Goal: Information Seeking & Learning: Learn about a topic

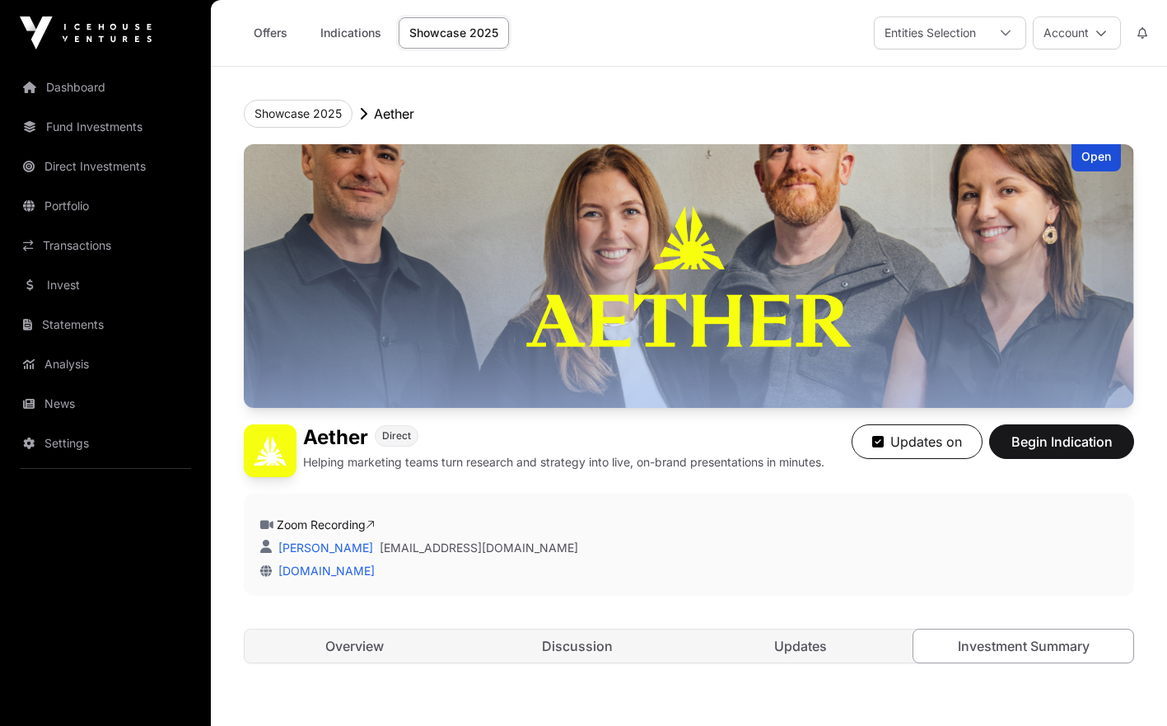
scroll to position [83, 0]
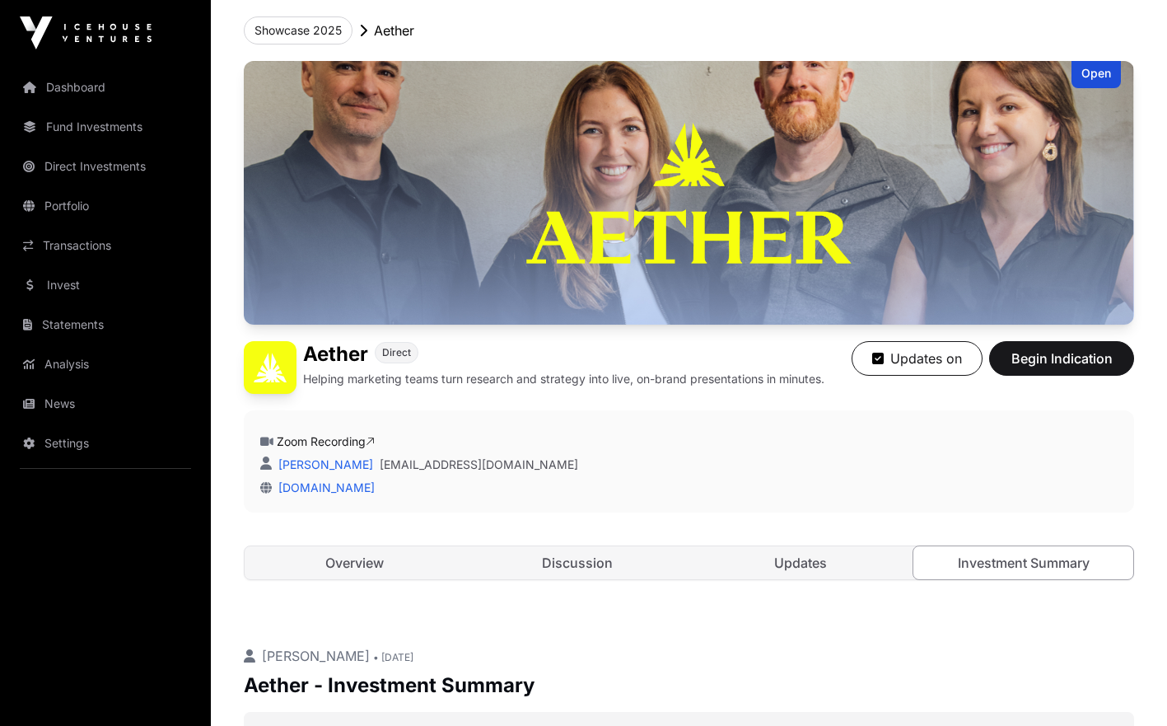
click at [115, 293] on link "Invest" at bounding box center [105, 285] width 185 height 36
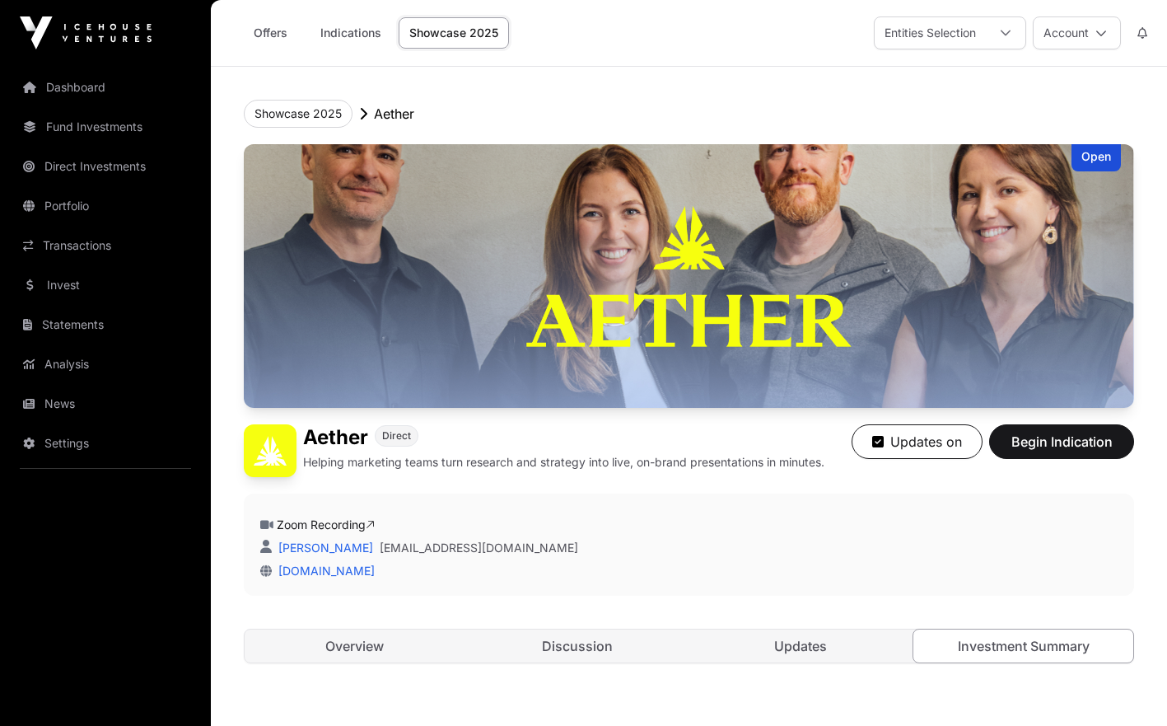
scroll to position [83, 0]
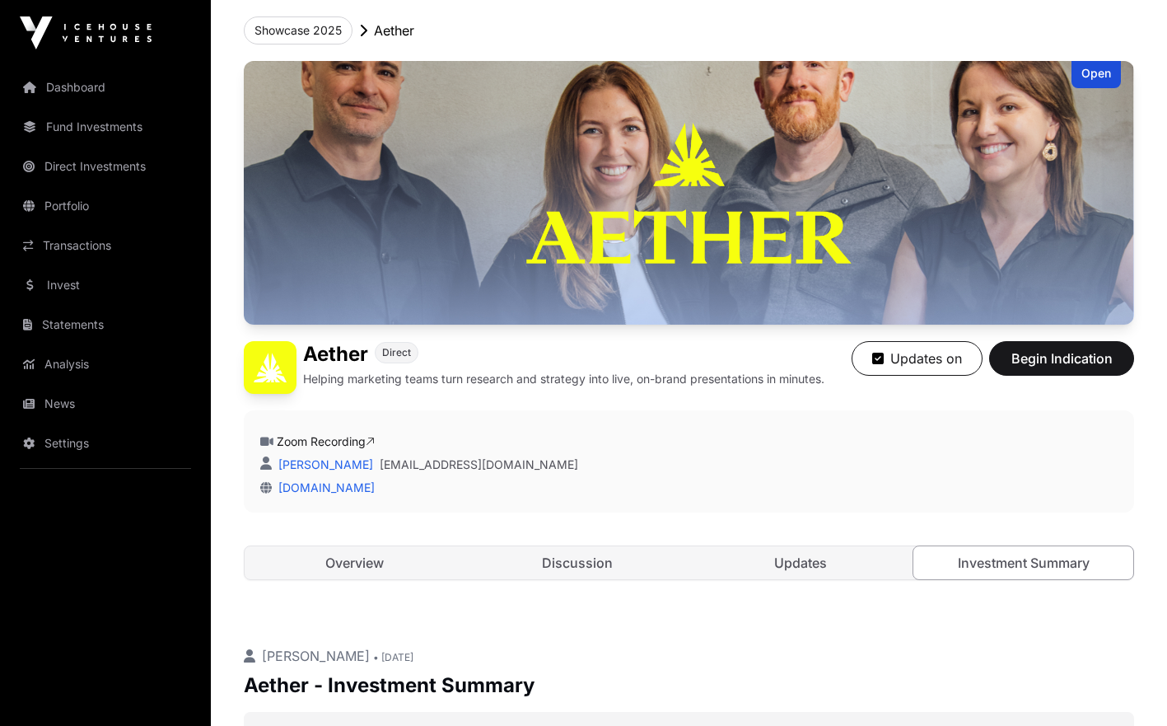
click at [91, 294] on link "Invest" at bounding box center [105, 285] width 185 height 36
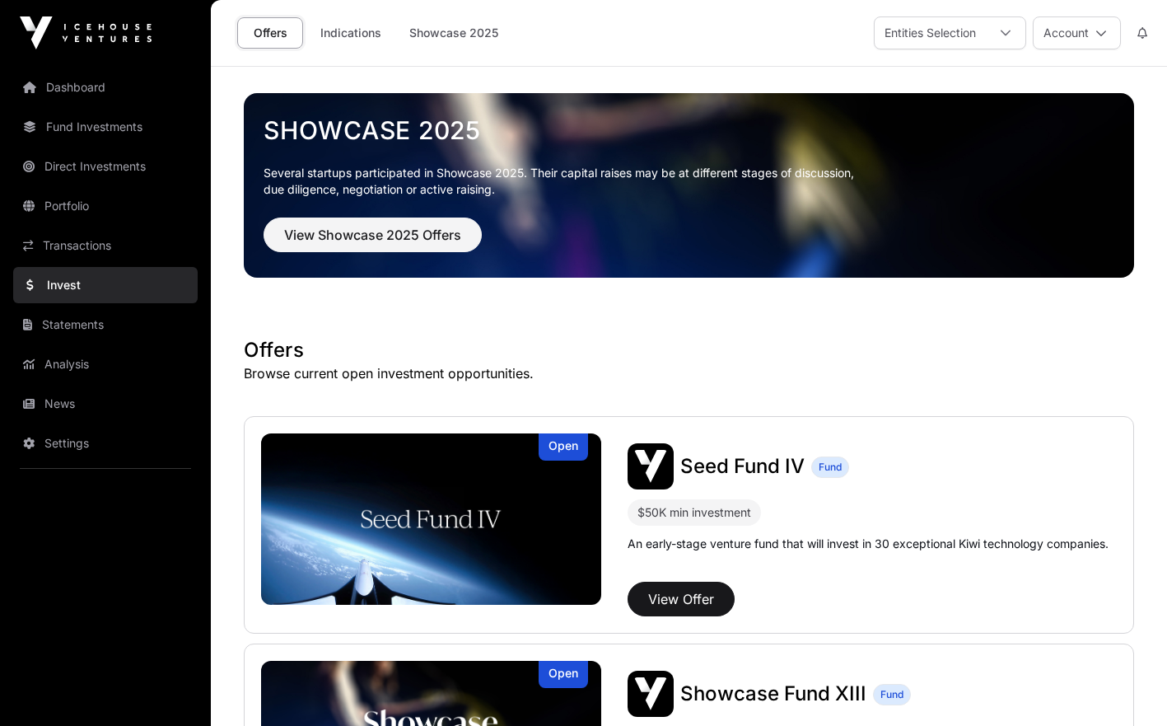
click at [362, 34] on link "Indications" at bounding box center [351, 32] width 82 height 31
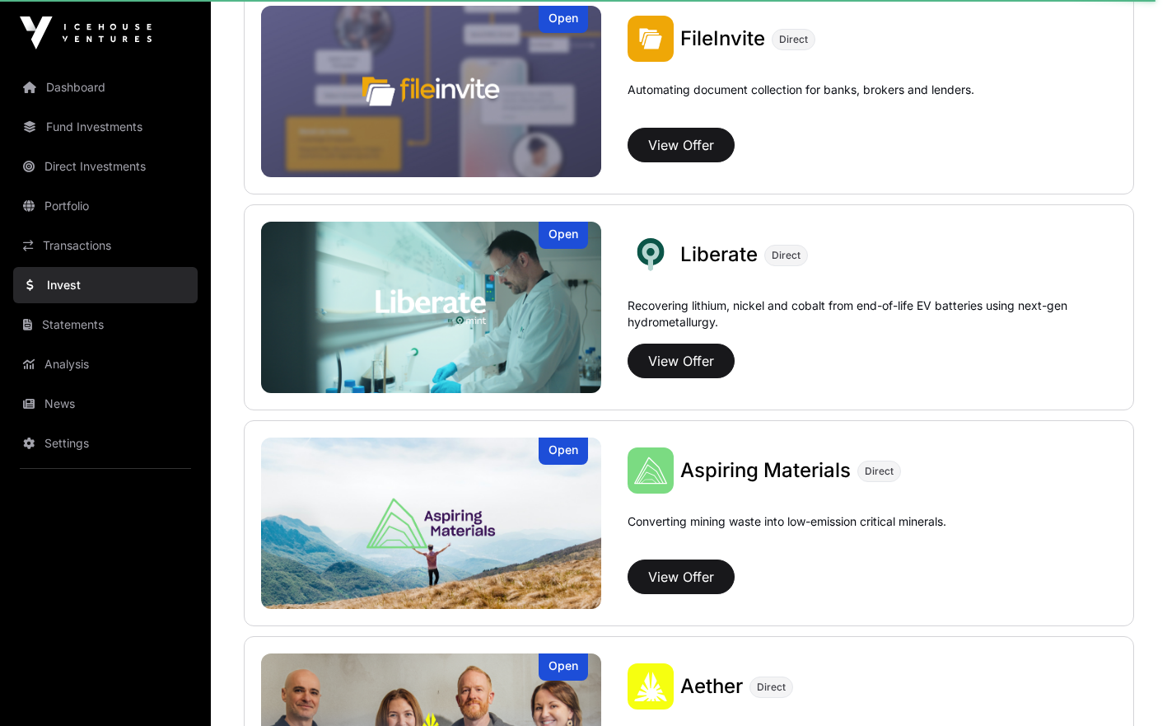
scroll to position [1077, 0]
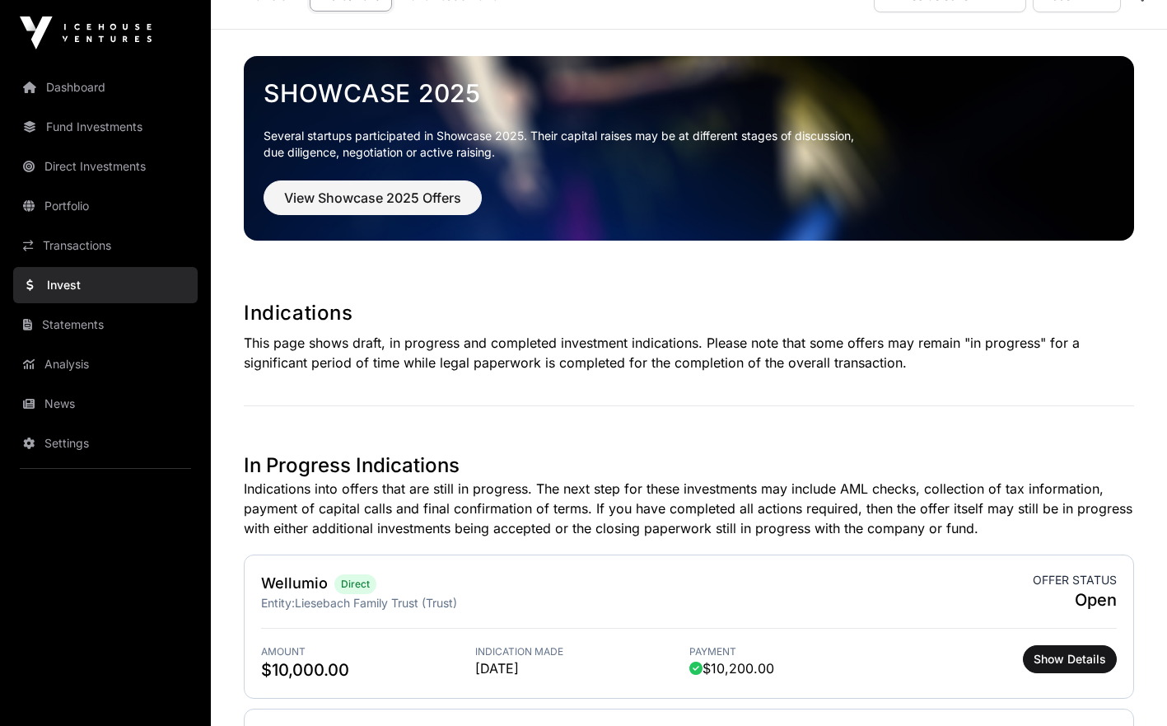
scroll to position [26, 0]
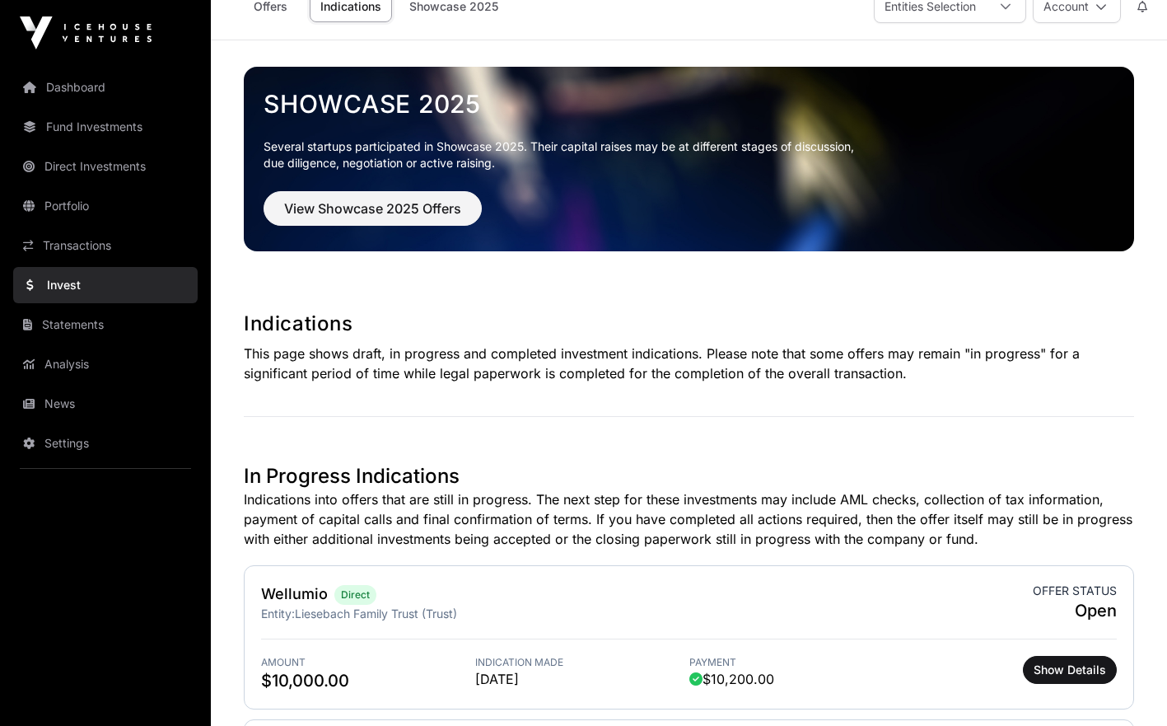
click at [116, 261] on link "Transactions" at bounding box center [105, 245] width 185 height 36
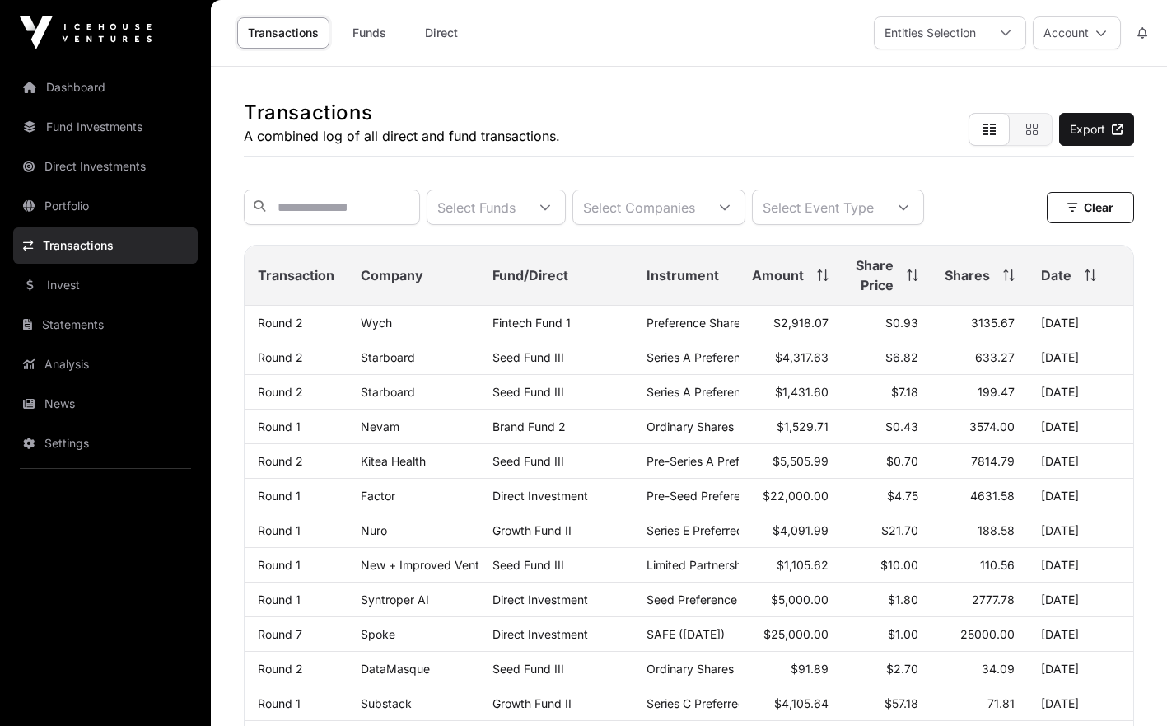
click at [432, 32] on link "Direct" at bounding box center [442, 32] width 66 height 31
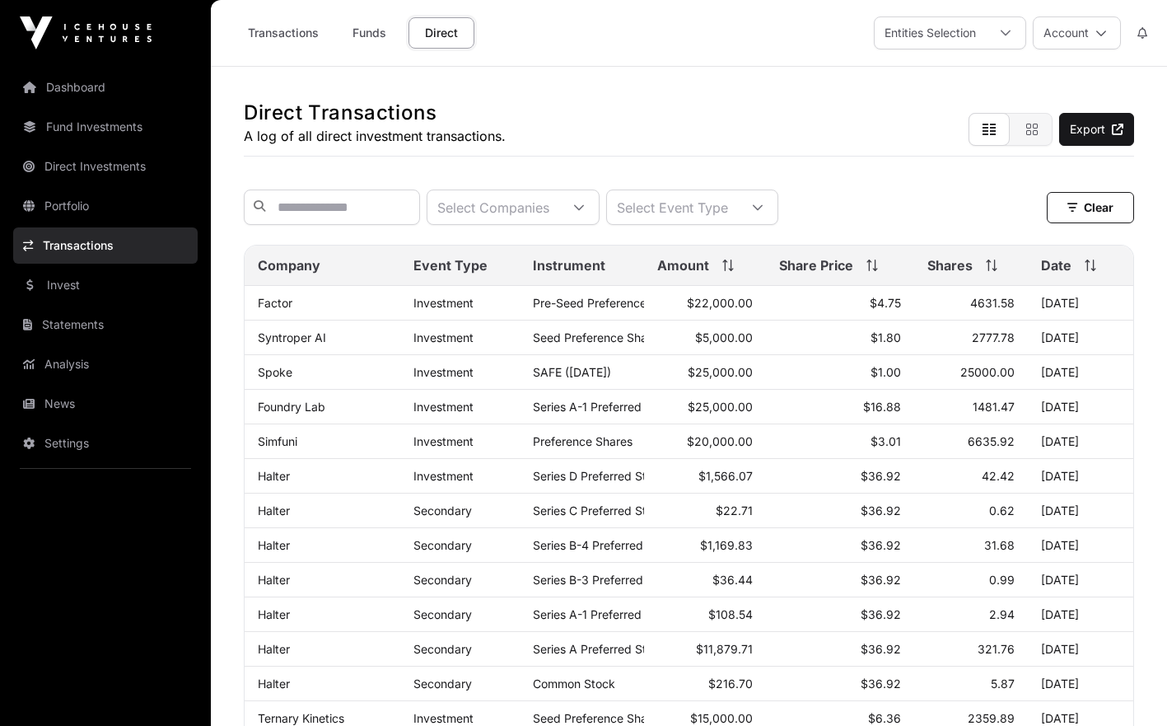
click at [585, 213] on icon at bounding box center [579, 208] width 12 height 12
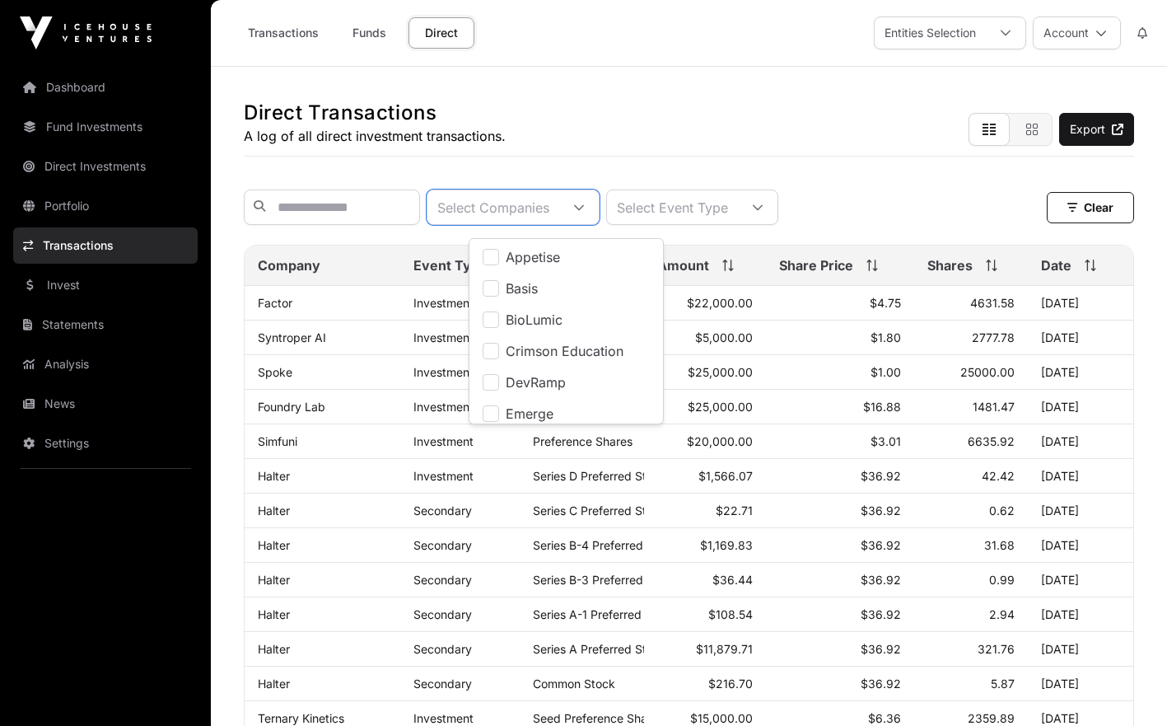
scroll to position [16, 11]
click at [585, 213] on icon at bounding box center [579, 208] width 12 height 12
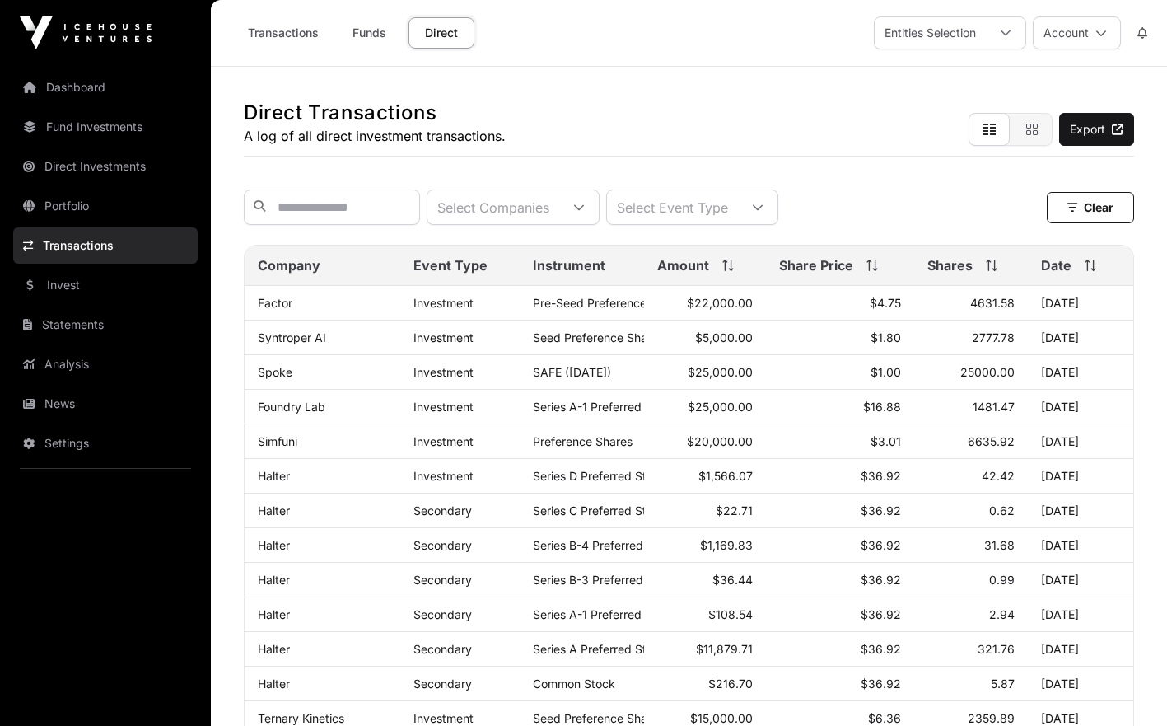
click at [677, 210] on div "Select Event Type" at bounding box center [672, 207] width 131 height 34
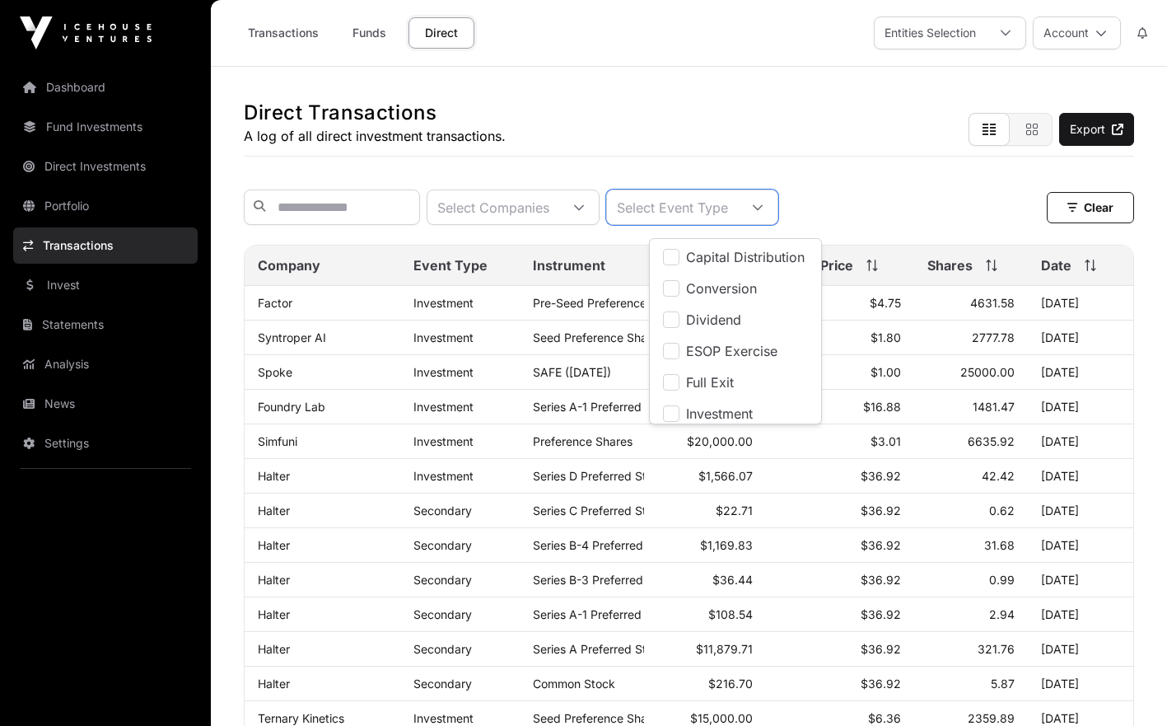
click at [696, 157] on div "Direct Transactions A log of all direct investment transactions. Export Select …" at bounding box center [689, 730] width 956 height 1327
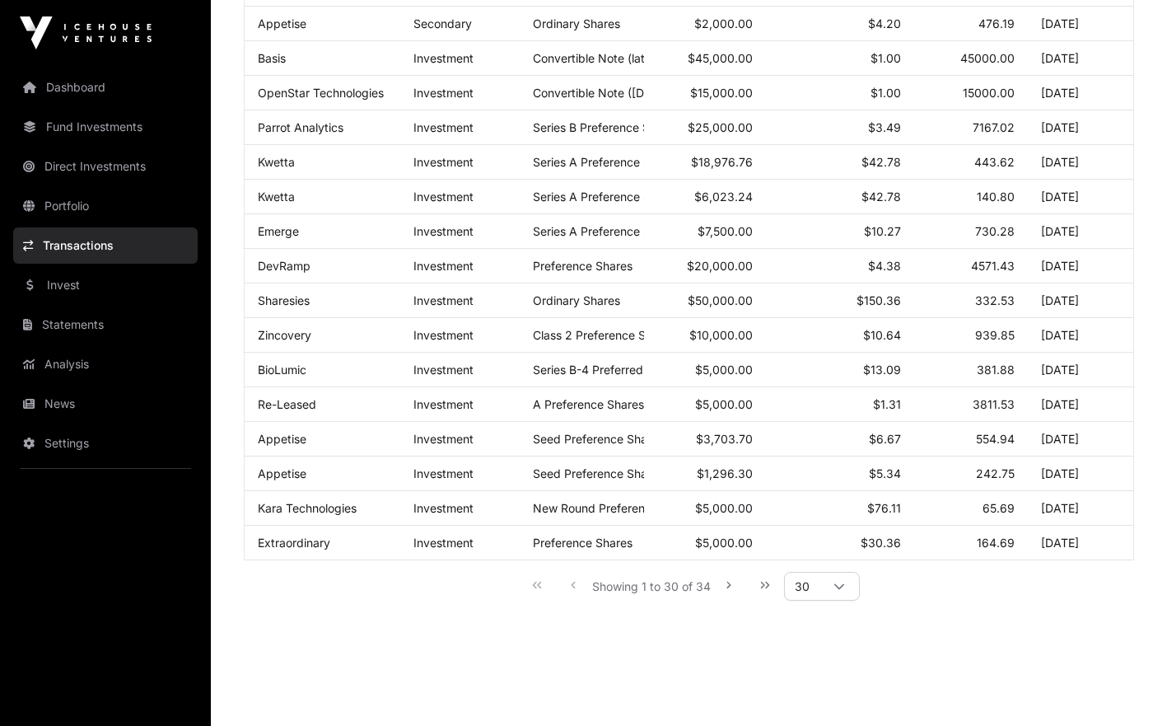
scroll to position [764, 0]
click at [367, 610] on div "Showing 1 to 30 of 34 30" at bounding box center [689, 584] width 890 height 50
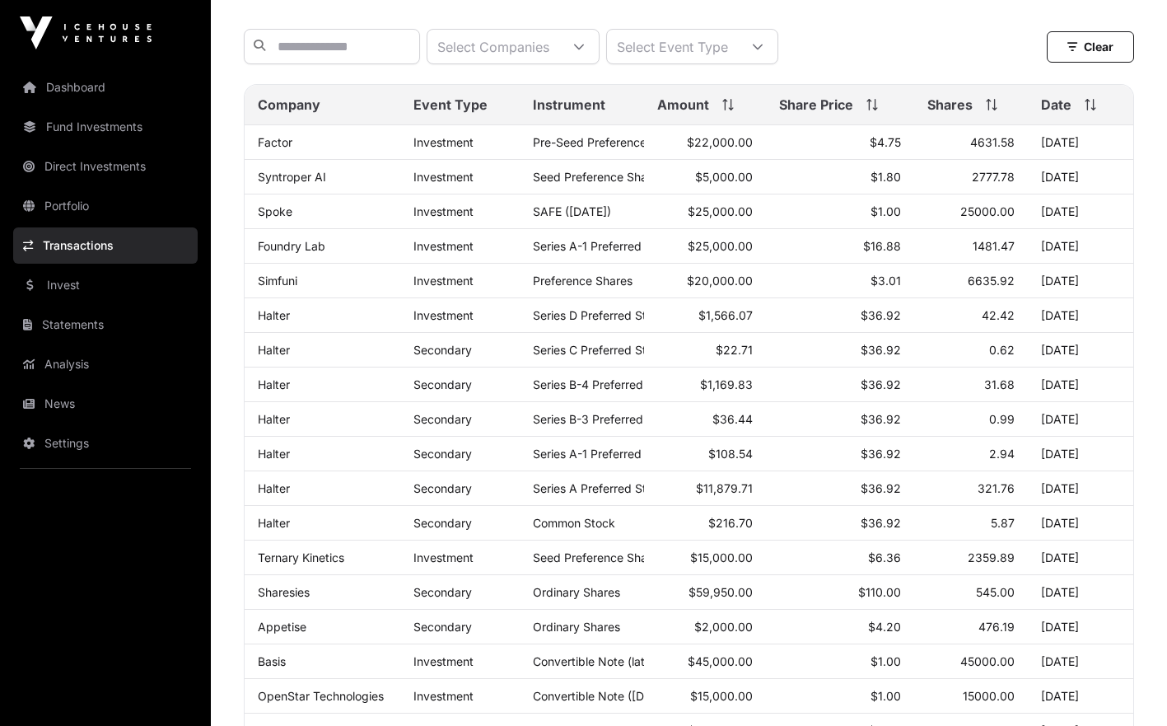
scroll to position [150, 0]
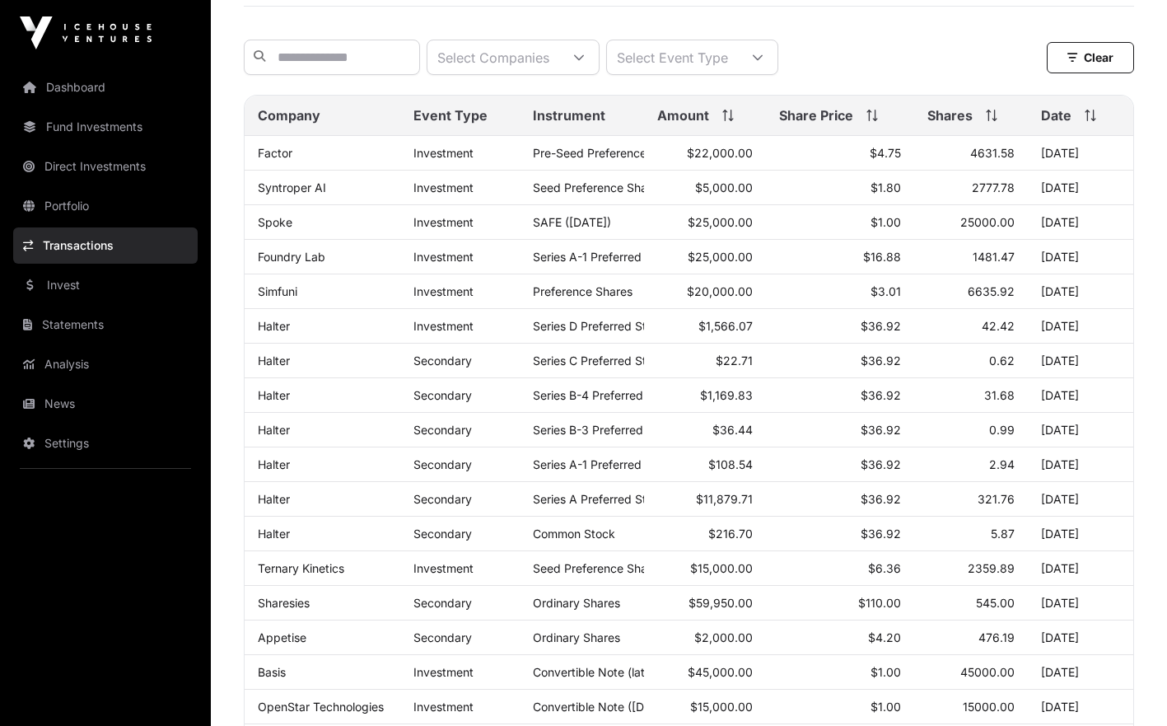
click at [102, 175] on link "Direct Investments" at bounding box center [105, 166] width 185 height 36
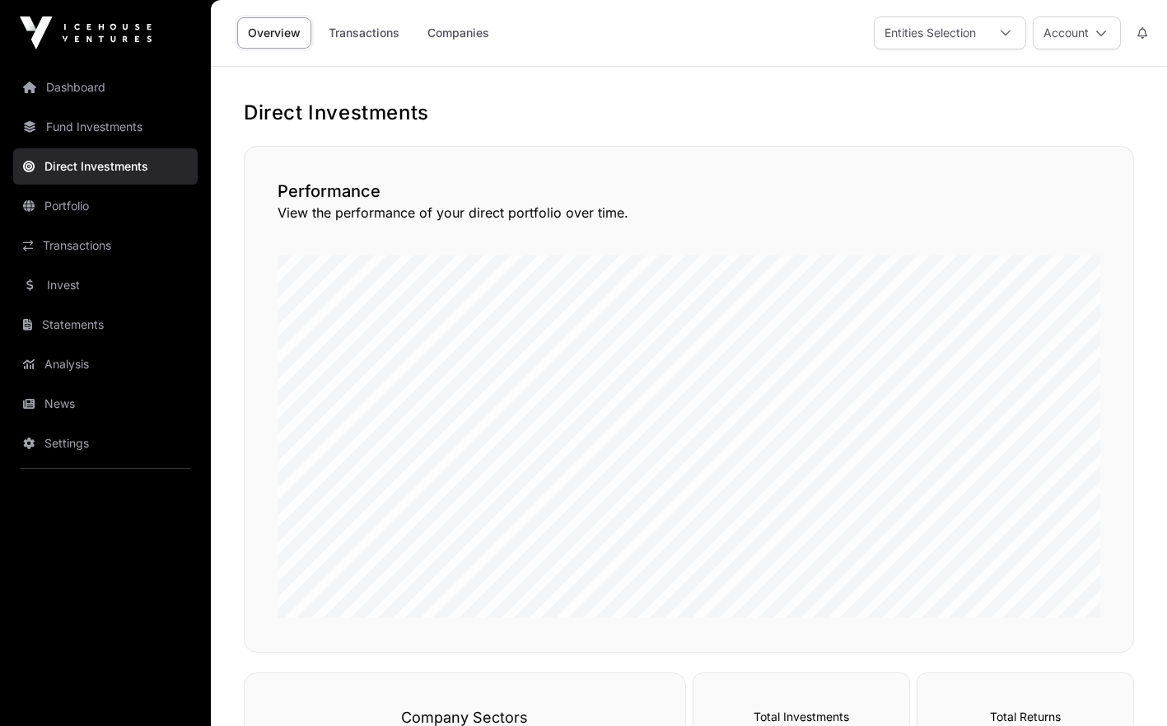
click at [452, 40] on link "Companies" at bounding box center [458, 32] width 83 height 31
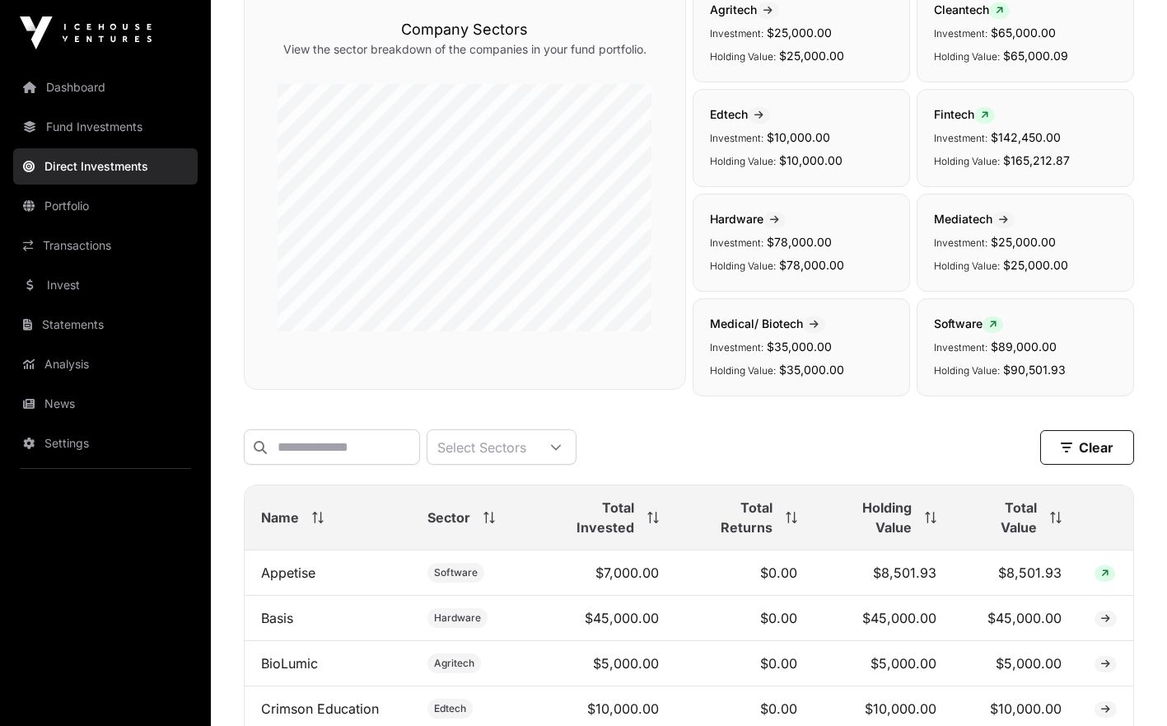
scroll to position [164, 0]
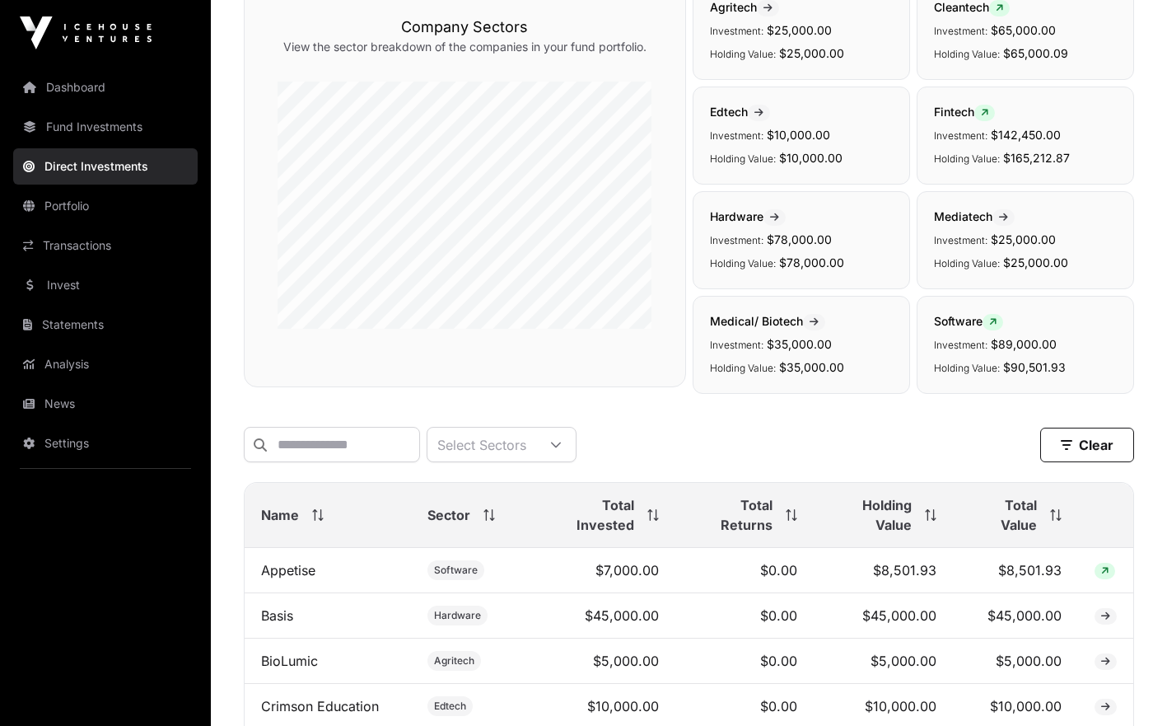
click at [110, 369] on link "Analysis" at bounding box center [105, 364] width 185 height 36
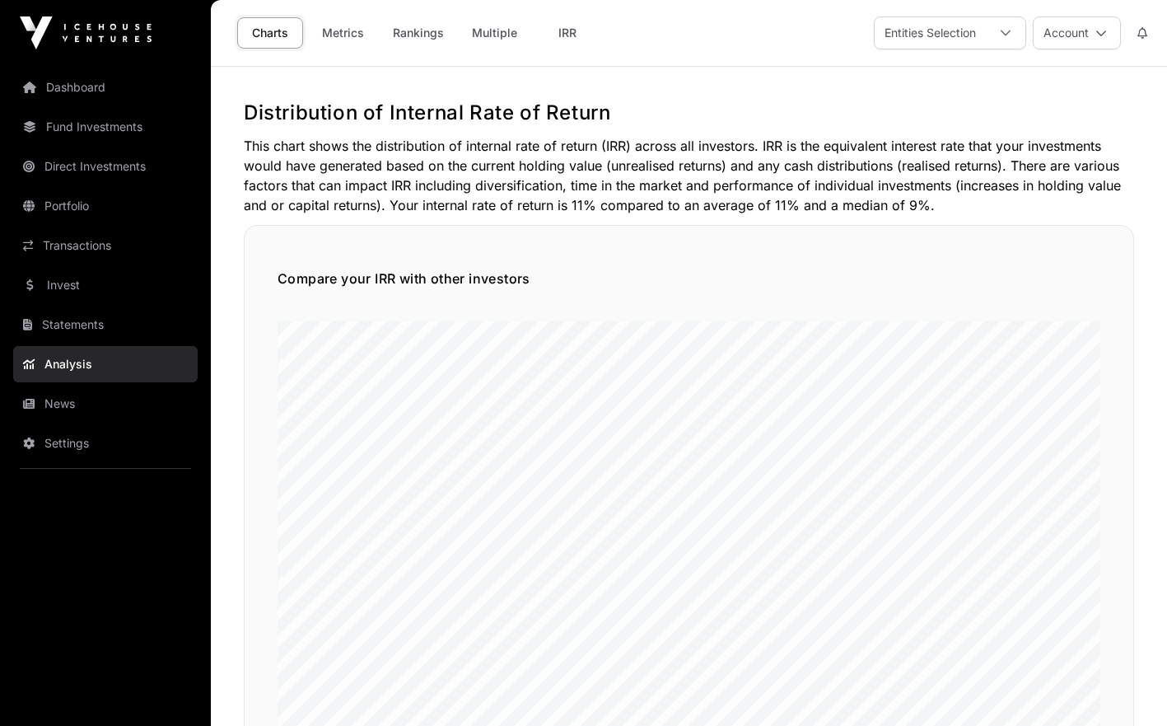
click at [570, 35] on link "IRR" at bounding box center [568, 32] width 66 height 31
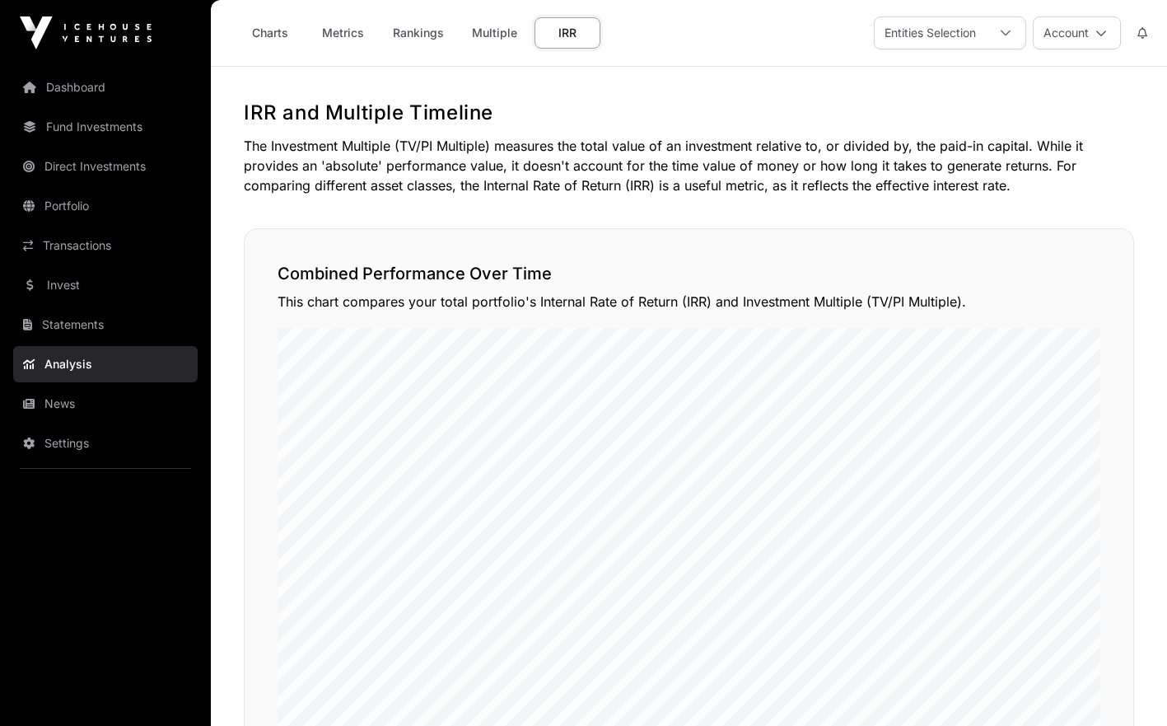
click at [486, 39] on link "Multiple" at bounding box center [494, 32] width 67 height 31
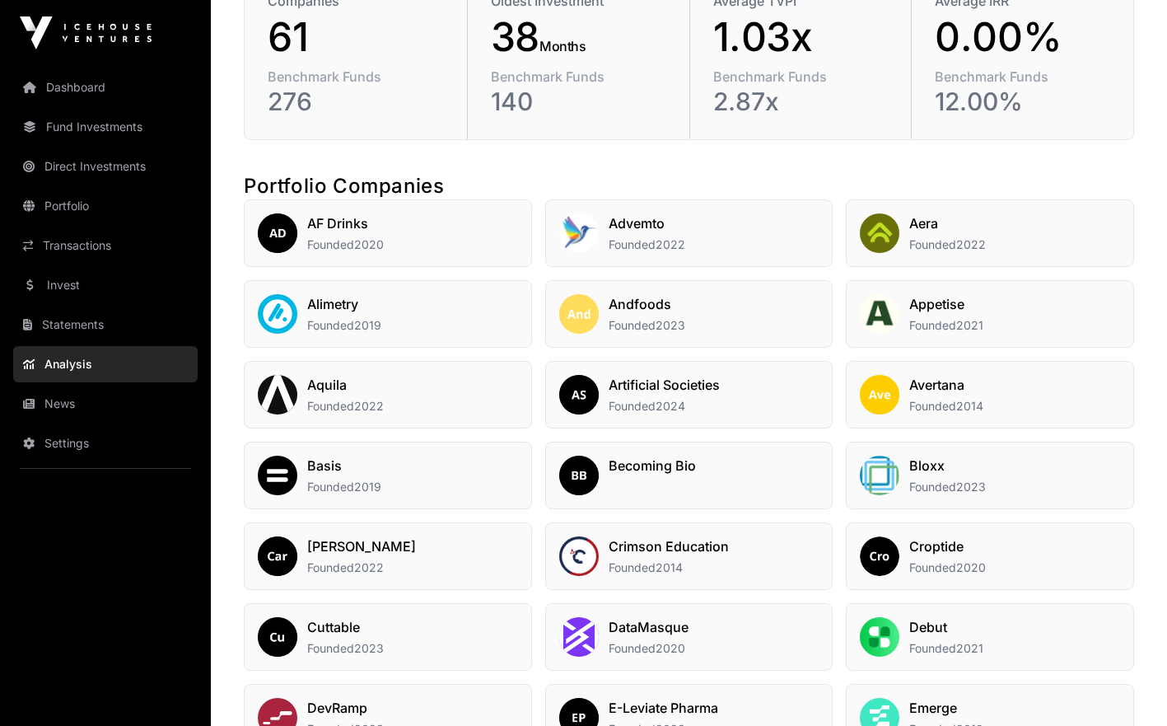
scroll to position [634, 0]
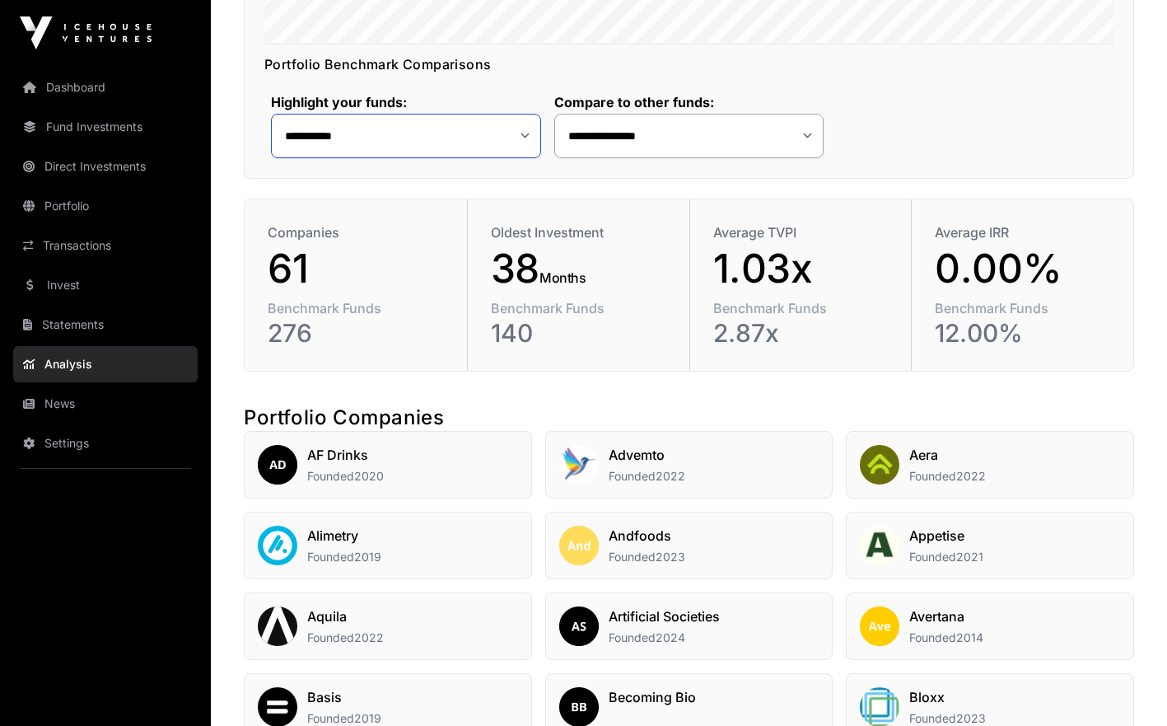
click at [526, 138] on select "**********" at bounding box center [406, 136] width 270 height 44
click at [271, 114] on select "**********" at bounding box center [406, 136] width 270 height 44
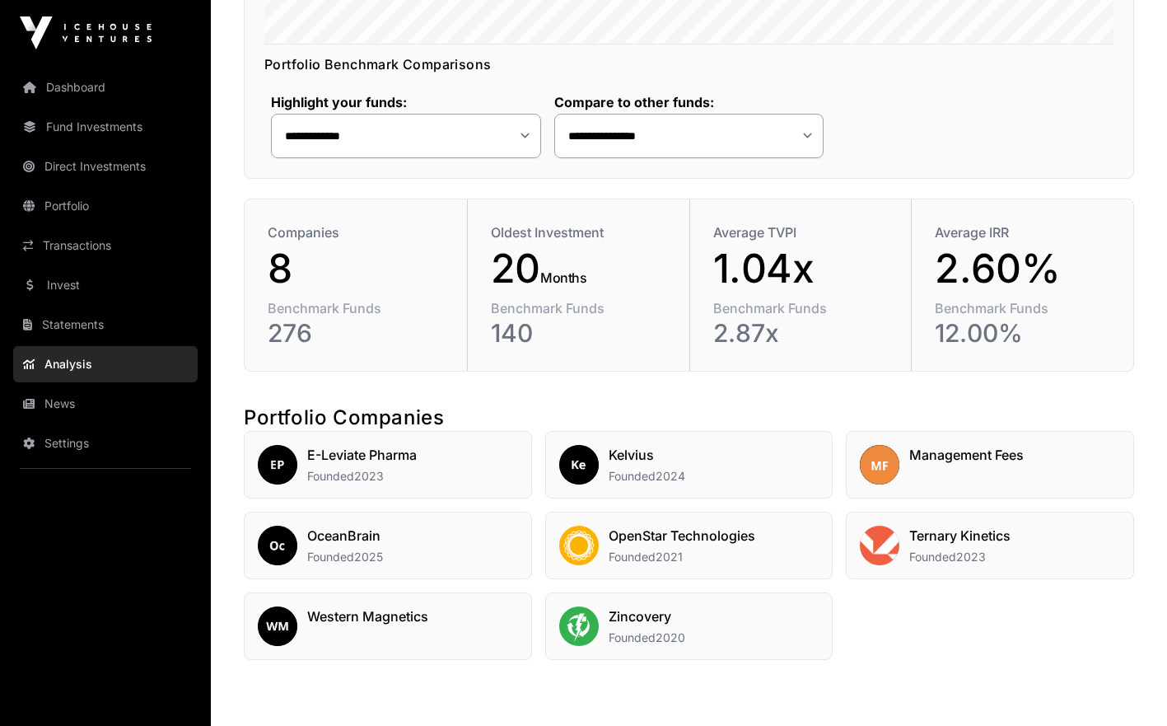
click at [423, 611] on h2 "Western Magnetics" at bounding box center [367, 616] width 121 height 20
click at [432, 141] on select "**********" at bounding box center [406, 136] width 270 height 44
click at [271, 114] on select "**********" at bounding box center [406, 136] width 270 height 44
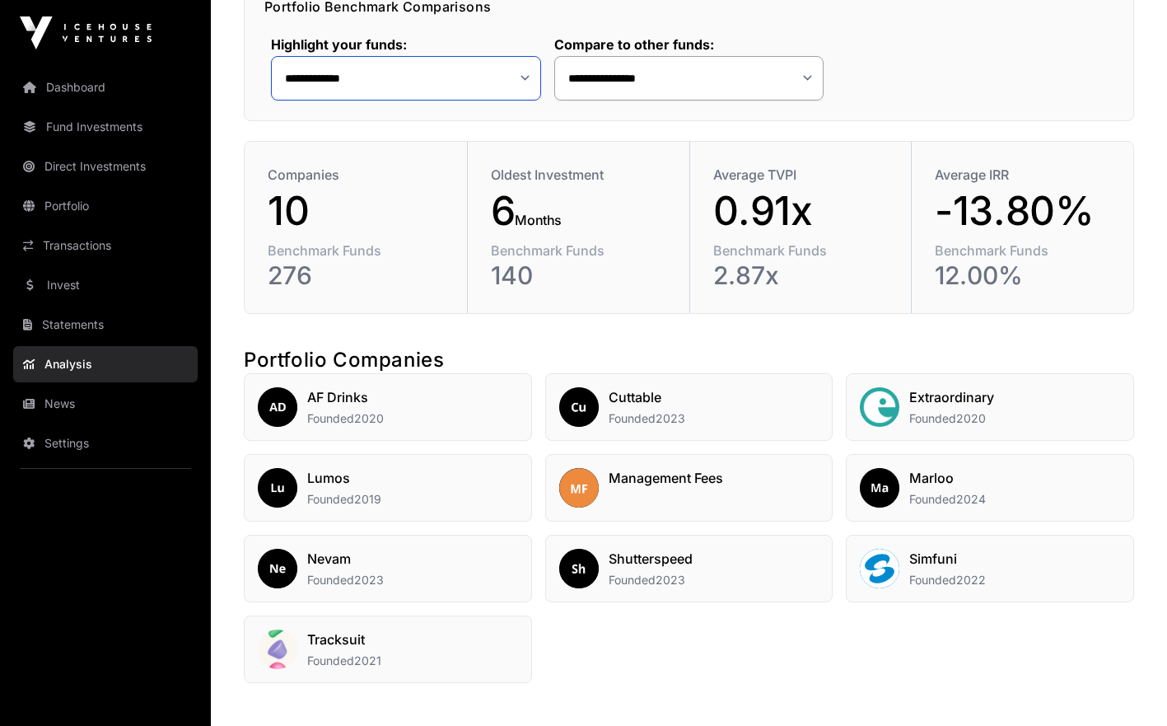
scroll to position [690, 0]
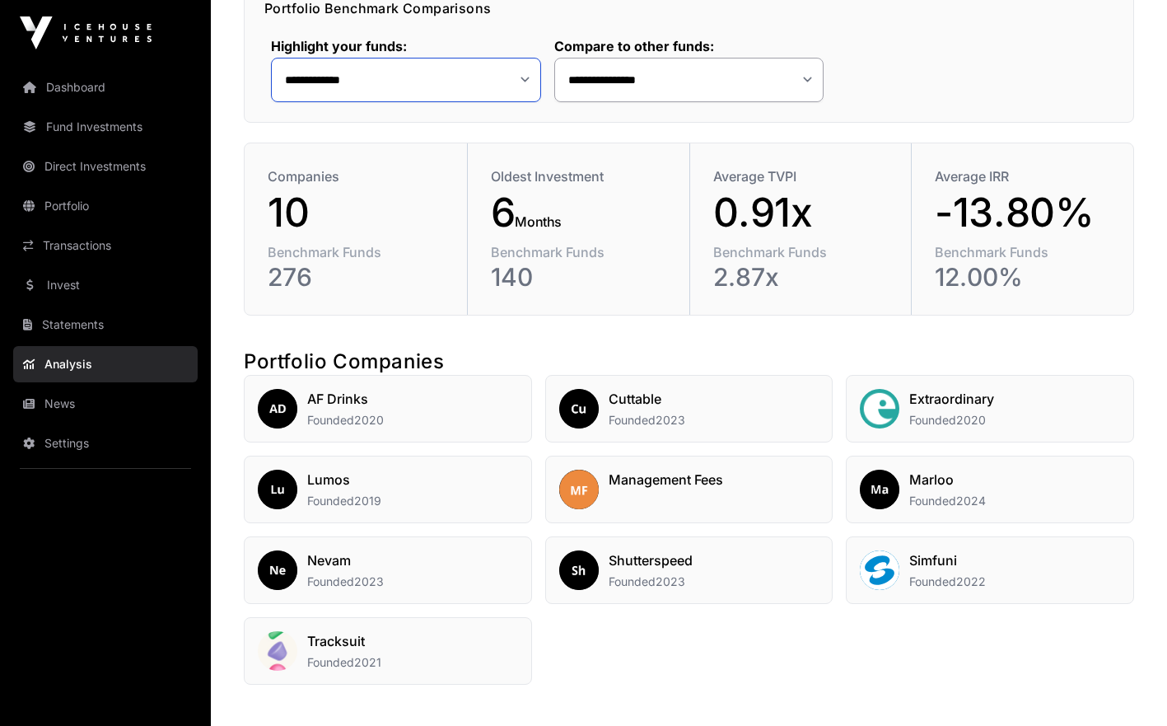
click at [526, 77] on select "**********" at bounding box center [406, 80] width 270 height 44
select select "**"
click at [271, 58] on select "**********" at bounding box center [406, 80] width 270 height 44
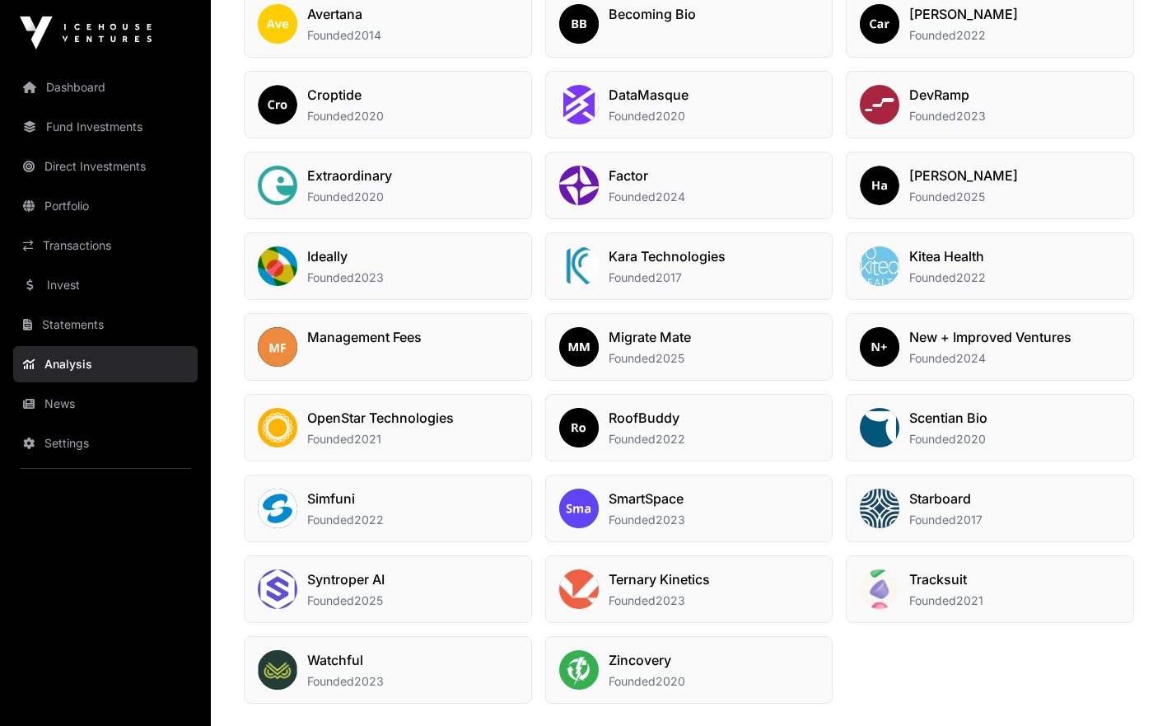
scroll to position [1238, 0]
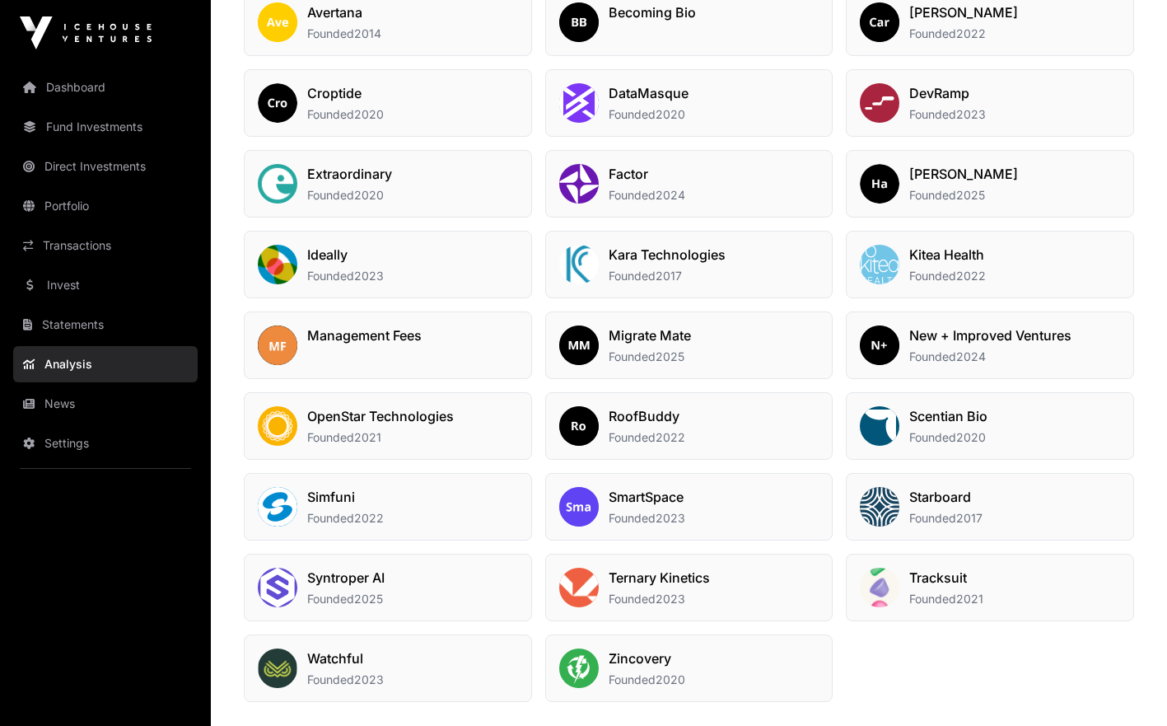
click at [126, 213] on link "Portfolio" at bounding box center [105, 206] width 185 height 36
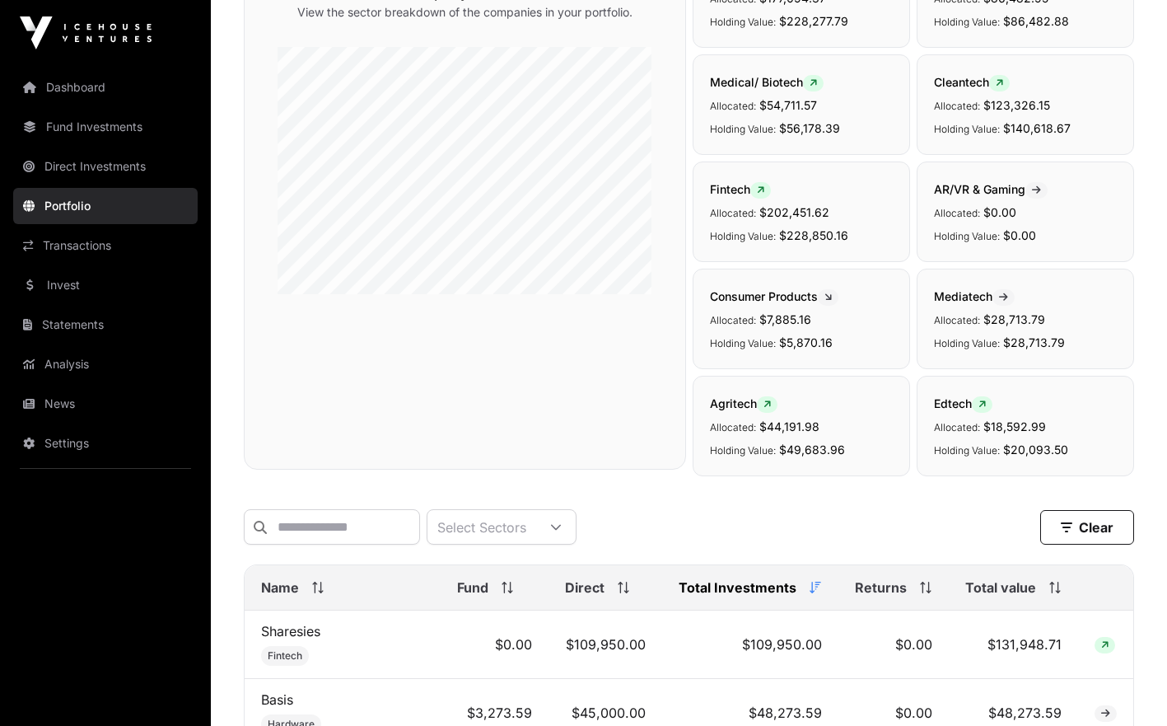
scroll to position [7, 0]
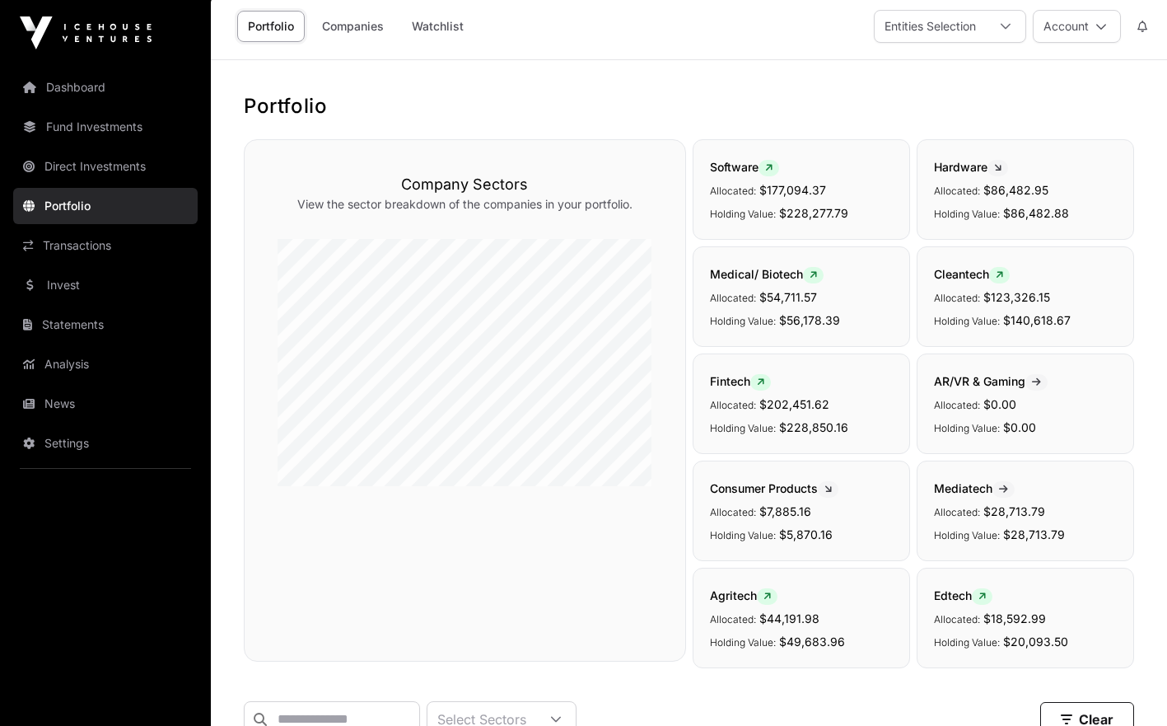
click at [73, 245] on link "Transactions" at bounding box center [105, 245] width 185 height 36
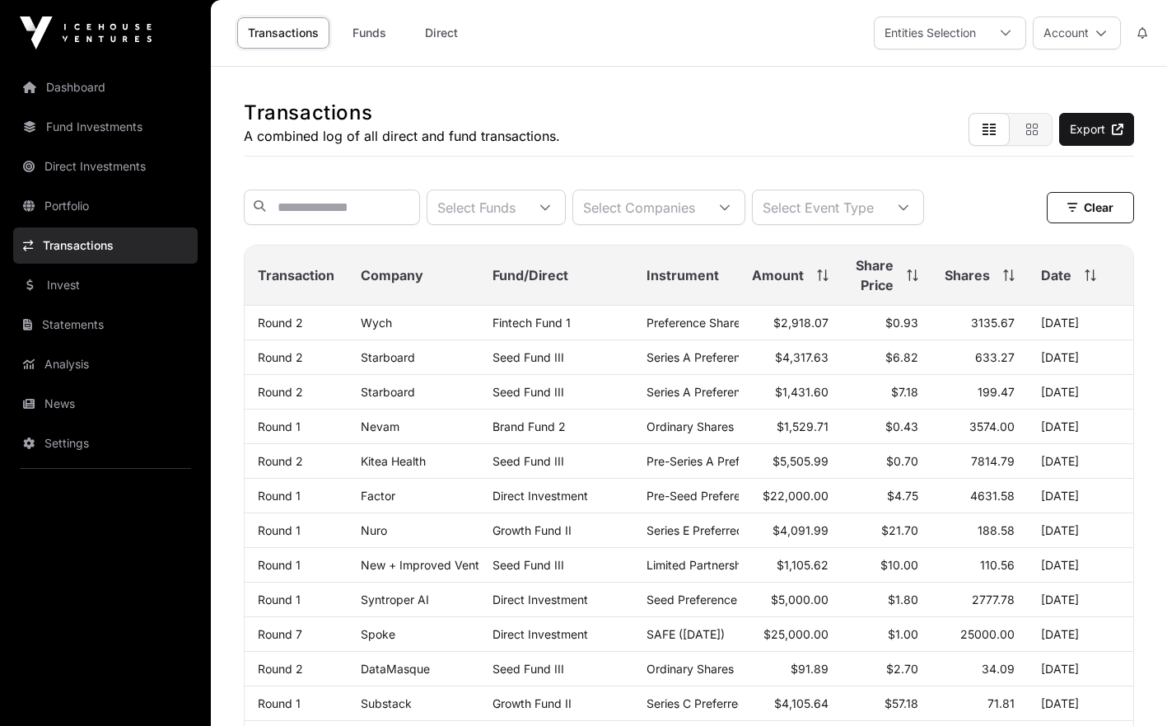
click at [143, 276] on link "Invest" at bounding box center [105, 285] width 185 height 36
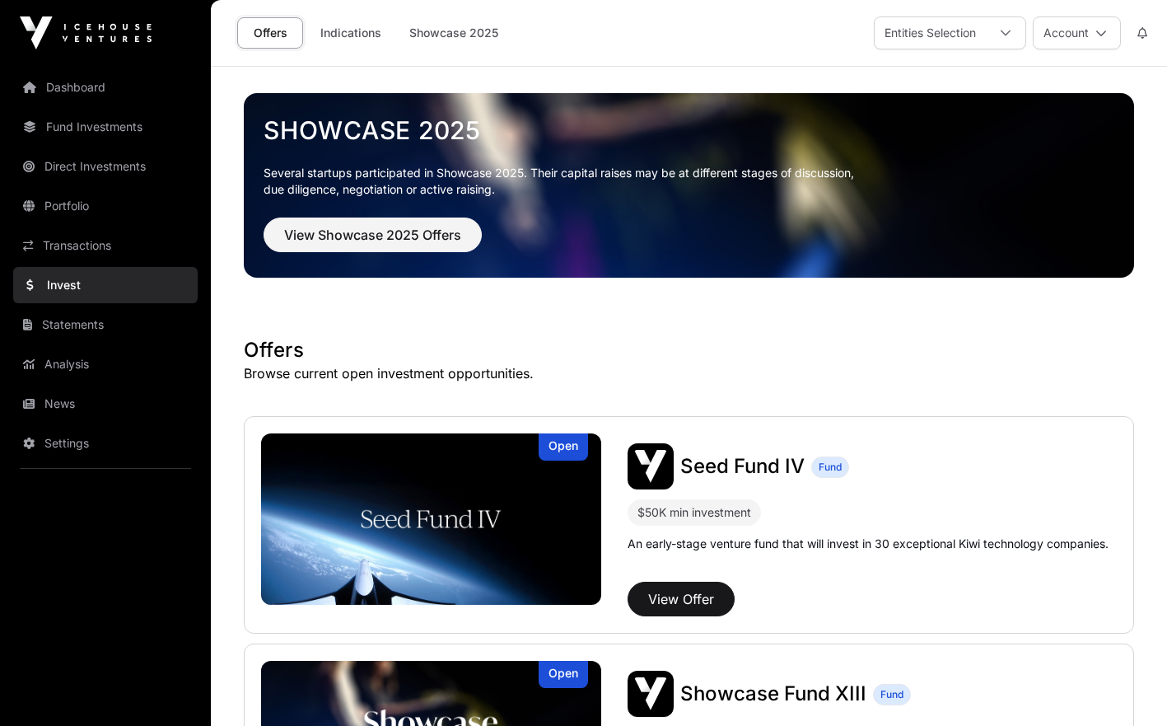
click at [129, 332] on link "Statements" at bounding box center [105, 324] width 185 height 36
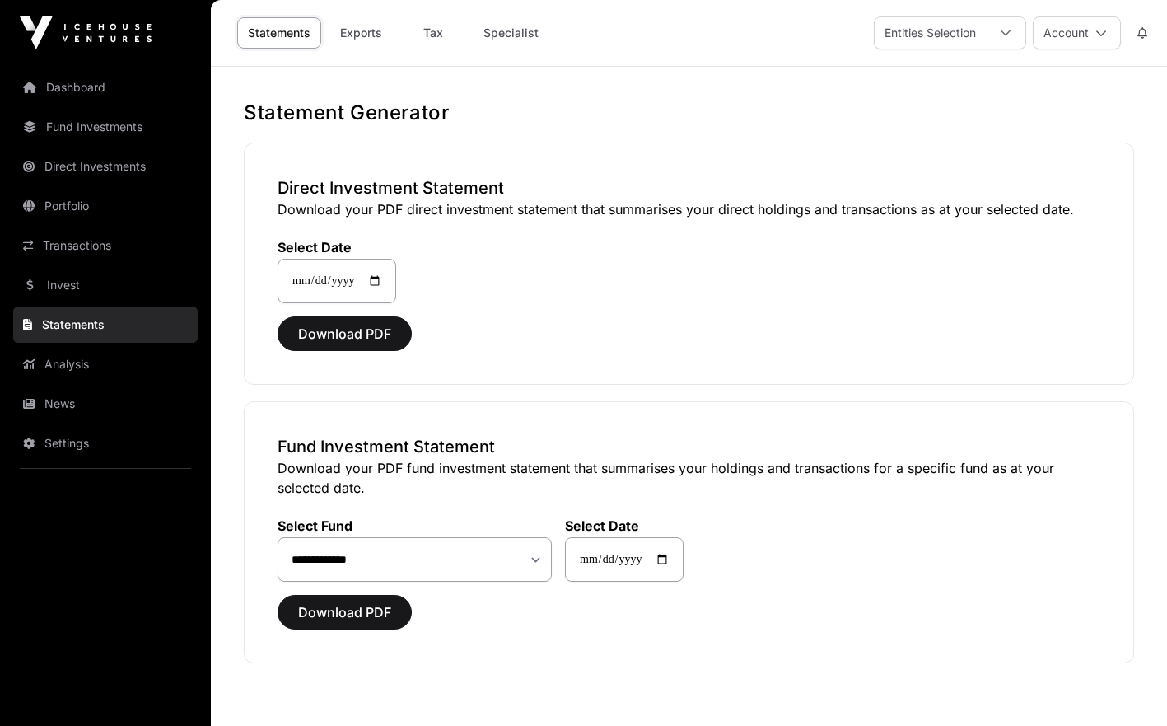
scroll to position [76, 0]
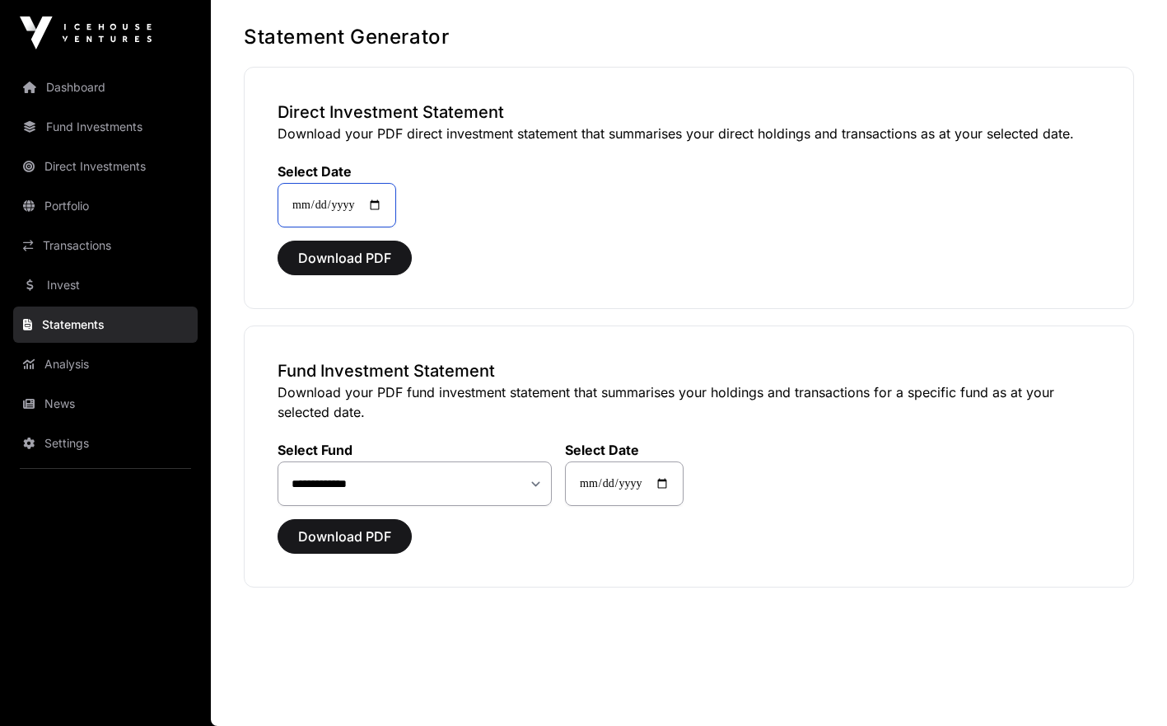
click at [393, 208] on input "**********" at bounding box center [337, 205] width 119 height 44
click at [354, 265] on span "Download PDF" at bounding box center [344, 258] width 93 height 20
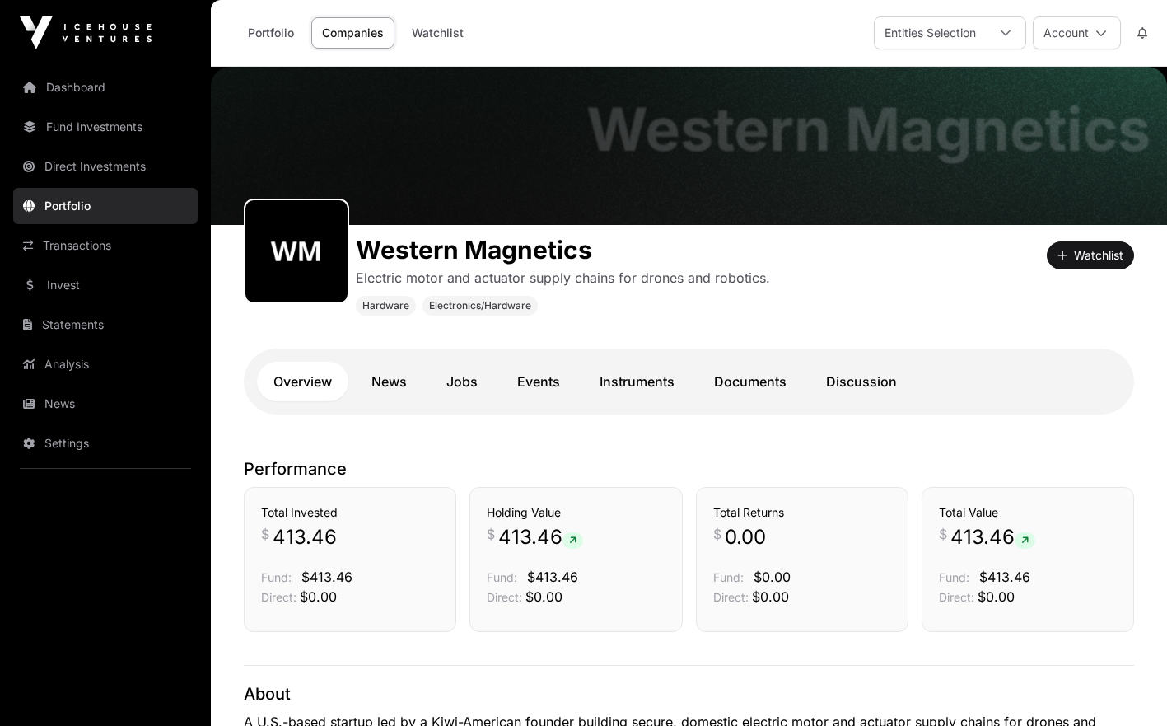
click at [833, 394] on link "Discussion" at bounding box center [862, 382] width 104 height 40
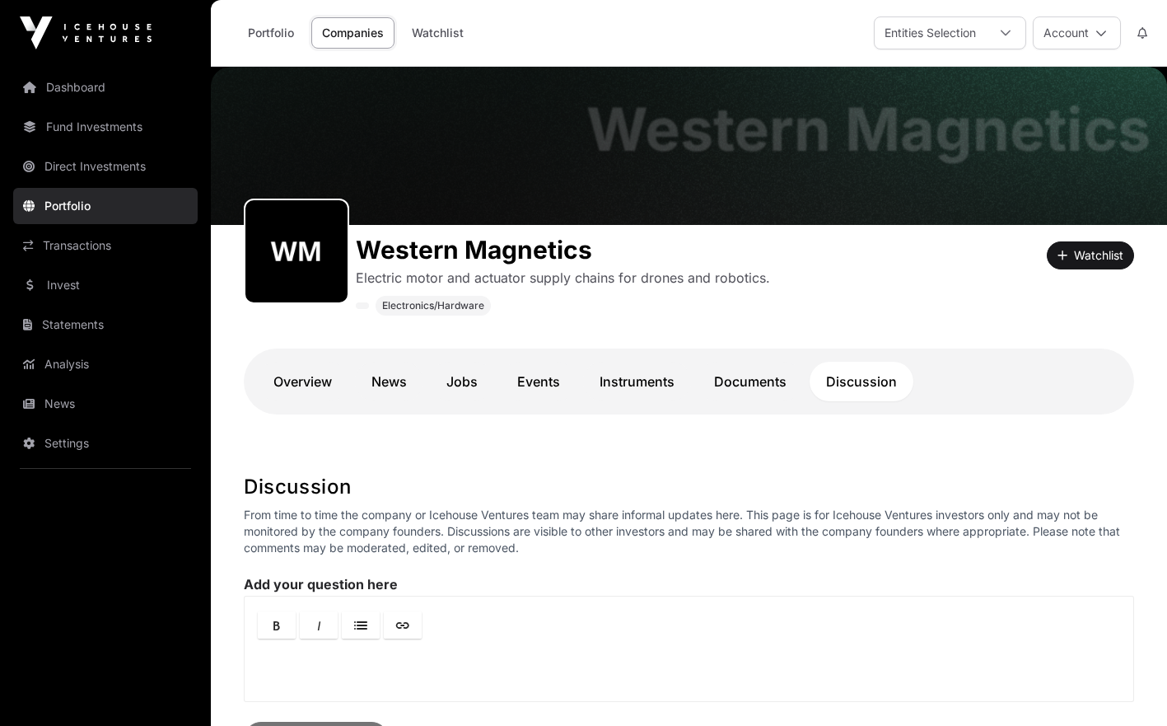
click at [777, 376] on link "Documents" at bounding box center [750, 382] width 105 height 40
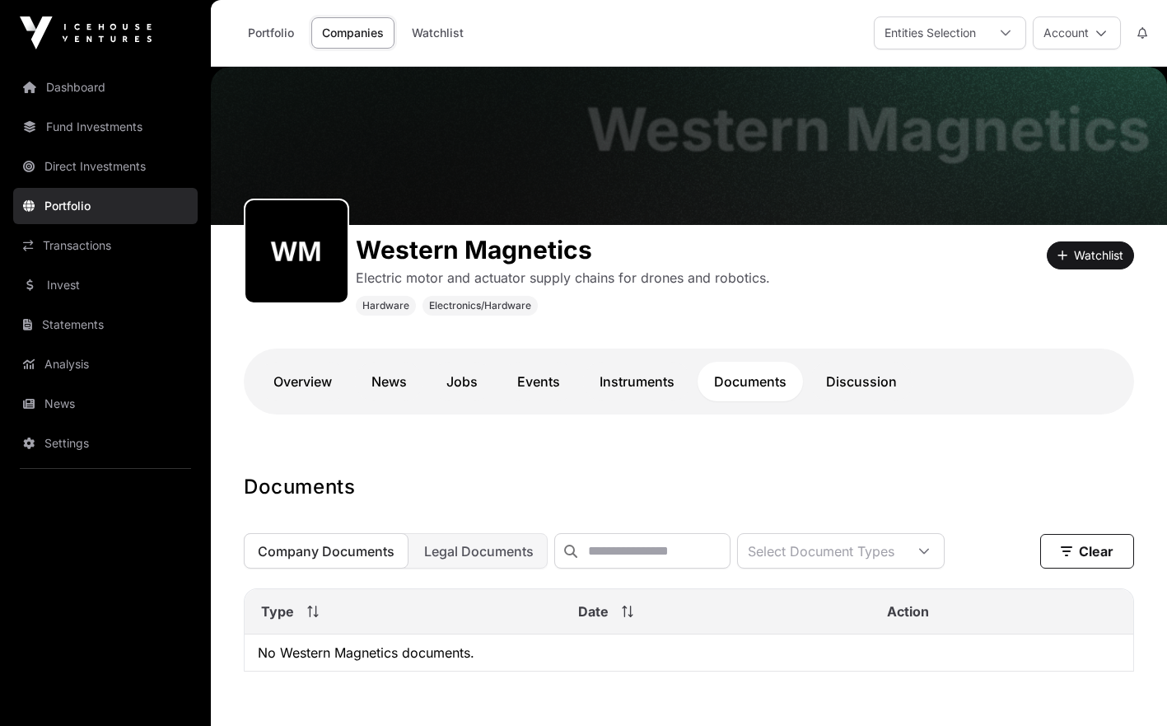
click at [673, 374] on link "Instruments" at bounding box center [637, 382] width 108 height 40
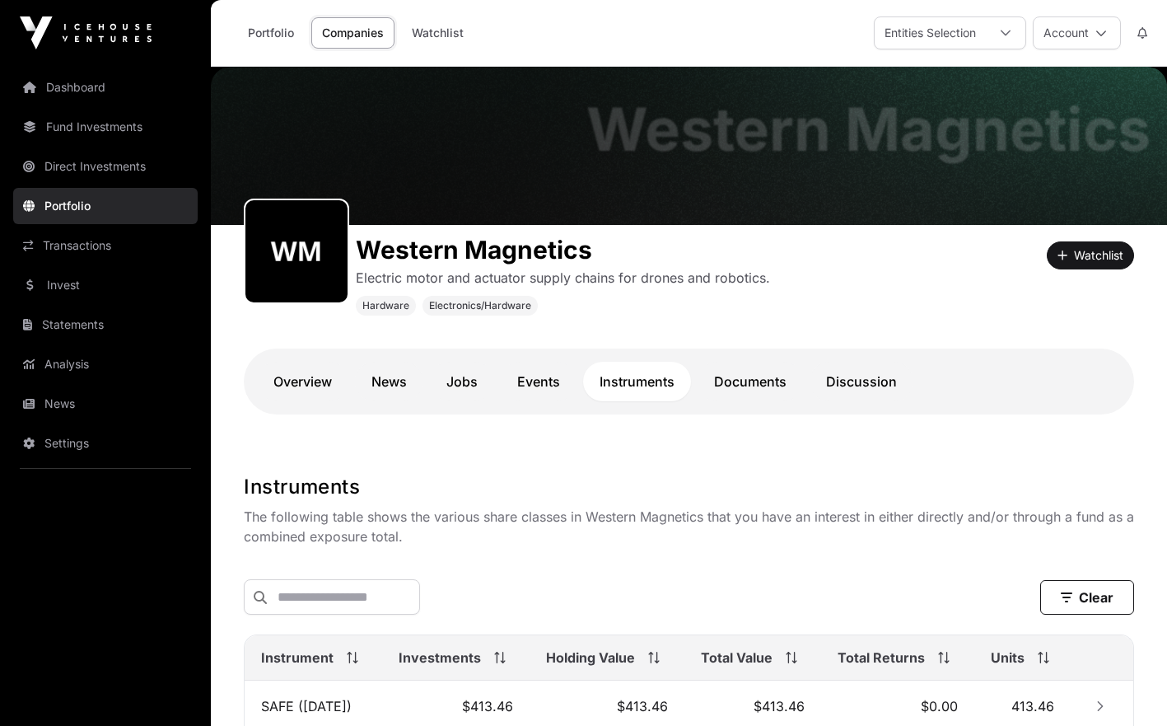
click at [564, 379] on link "Events" at bounding box center [539, 382] width 76 height 40
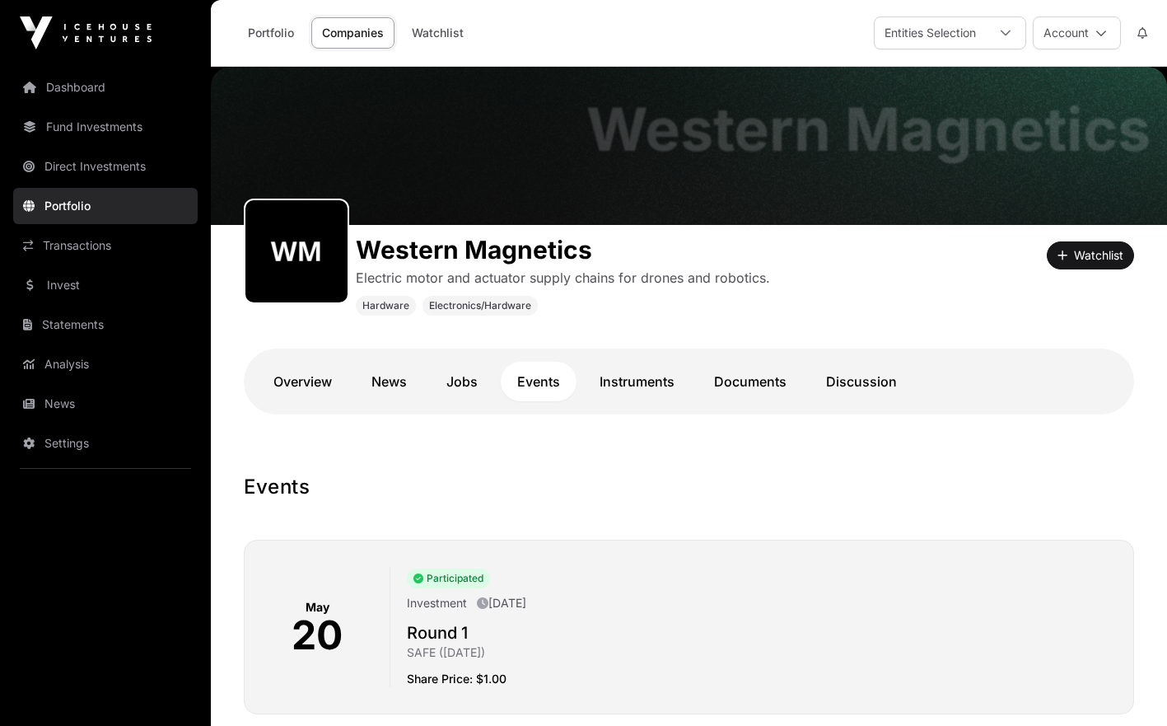
click at [481, 381] on link "Jobs" at bounding box center [462, 382] width 64 height 40
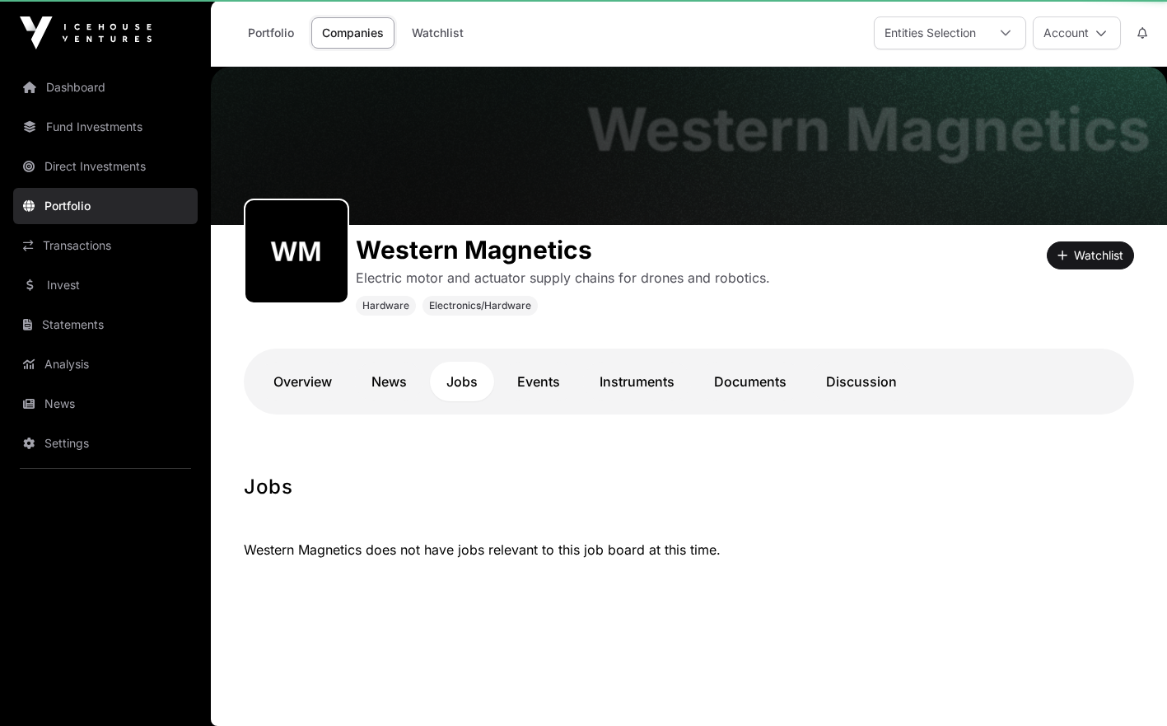
click at [481, 381] on link "Jobs" at bounding box center [462, 382] width 64 height 40
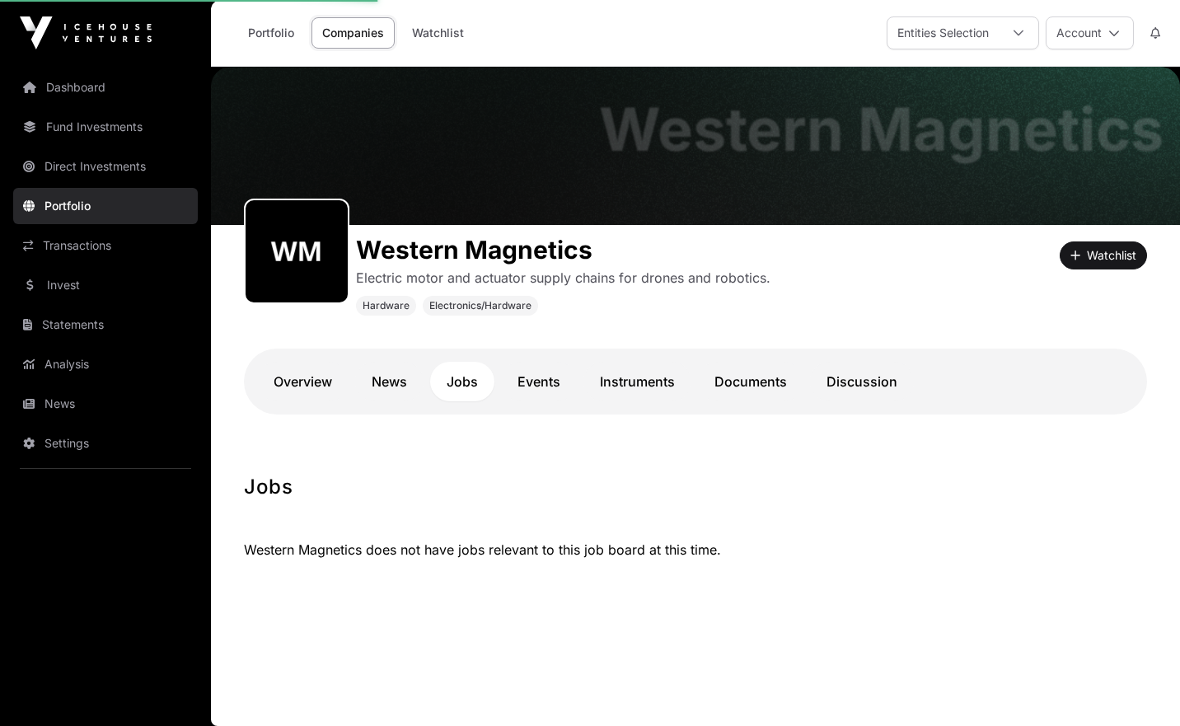
click at [397, 381] on link "News" at bounding box center [389, 382] width 68 height 40
